Goal: Find specific page/section: Find specific page/section

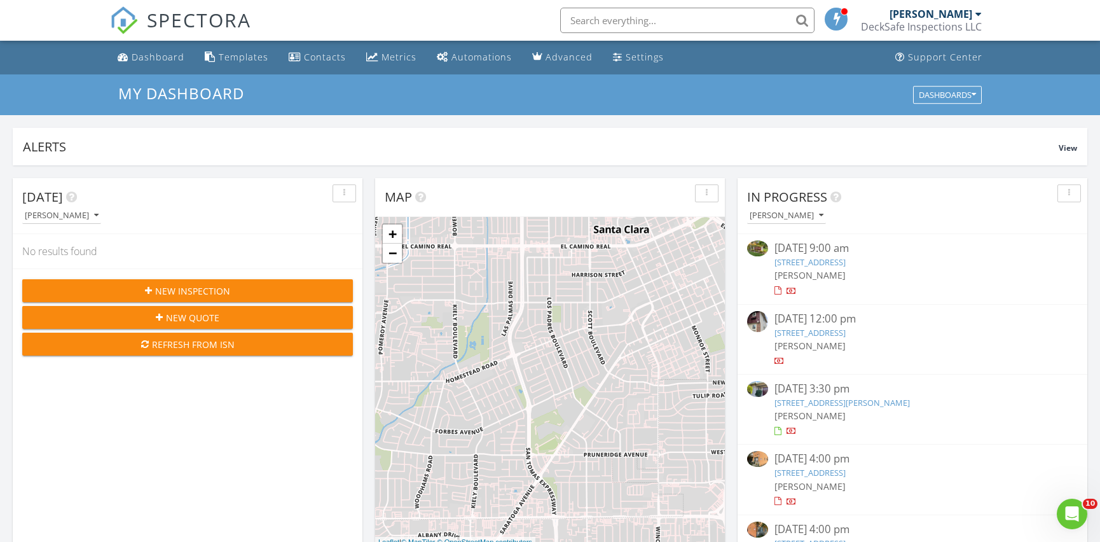
drag, startPoint x: 586, startPoint y: 16, endPoint x: 578, endPoint y: 18, distance: 8.6
click at [586, 16] on input "text" at bounding box center [687, 20] width 254 height 25
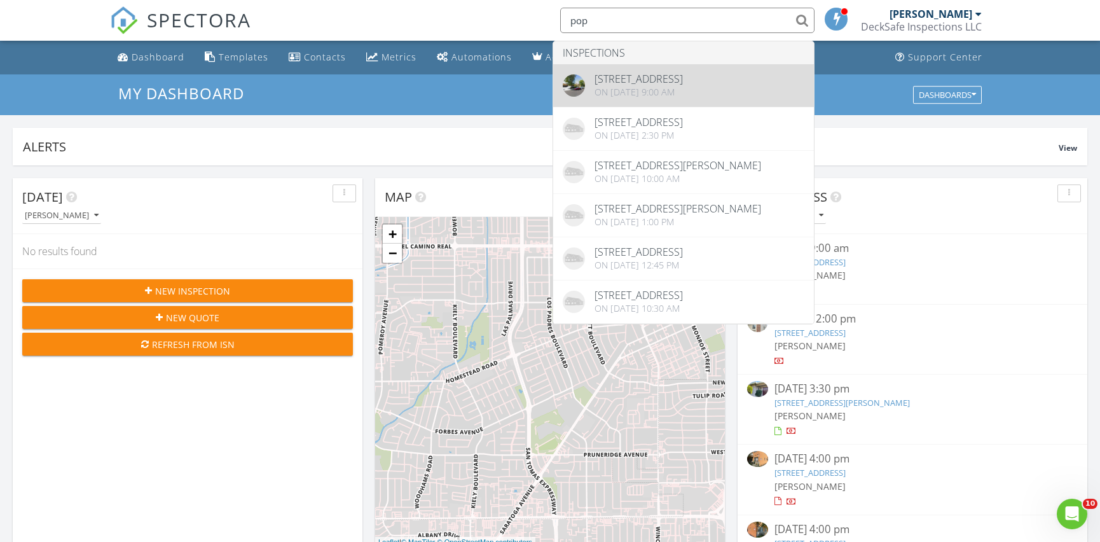
type input "pop"
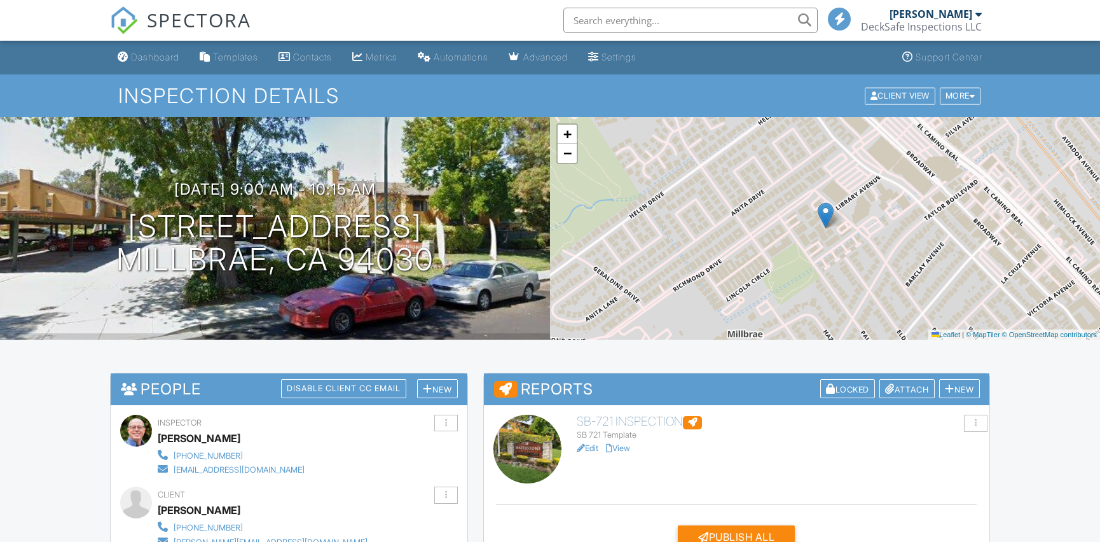
click at [624, 447] on link "View" at bounding box center [618, 448] width 24 height 10
